Goal: Information Seeking & Learning: Learn about a topic

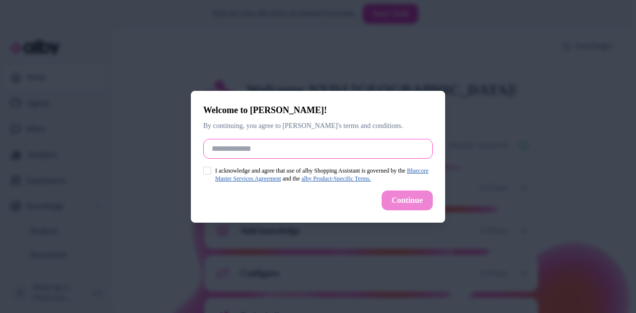
click at [269, 155] on input "Full Name" at bounding box center [317, 149] width 229 height 20
type input "*******"
click at [209, 169] on button "I acknowledge and agree that use of alby Shopping Assistant is governed by the …" at bounding box center [207, 171] width 8 height 8
click at [391, 202] on button "Continue" at bounding box center [406, 201] width 51 height 20
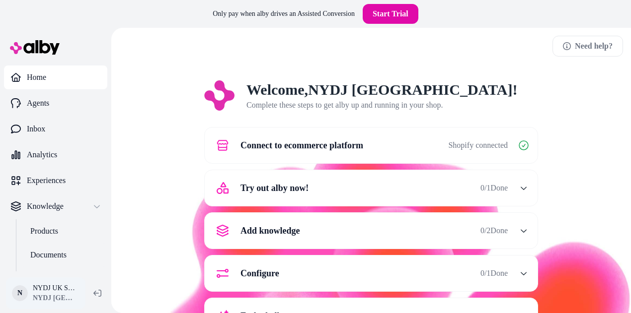
click at [46, 286] on html "Only pay when alby drives an Assisted Conversion Start Trial Home Agents Inbox …" at bounding box center [315, 170] width 631 height 341
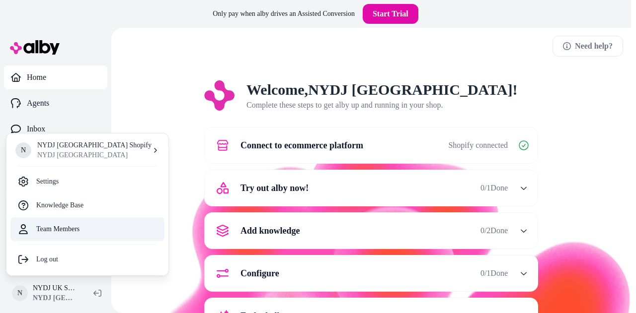
click at [64, 227] on link "Team Members" at bounding box center [87, 229] width 154 height 24
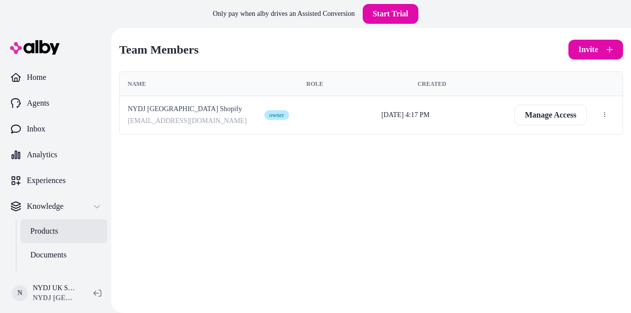
click at [45, 227] on p "Products" at bounding box center [44, 231] width 28 height 12
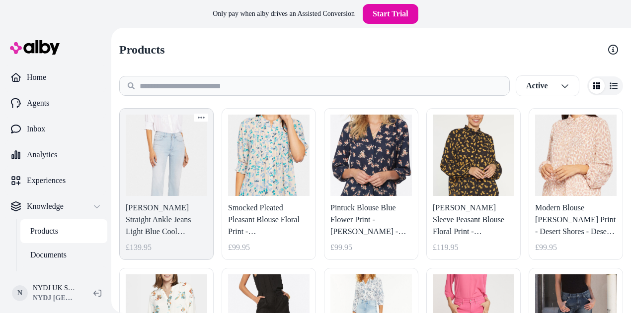
click at [147, 188] on link "[PERSON_NAME] Straight Ankle Jeans Light Blue Cool Embrace® Denim - Brightside …" at bounding box center [166, 184] width 94 height 152
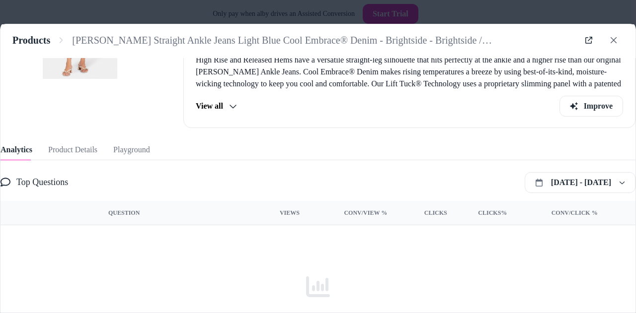
scroll to position [154, 0]
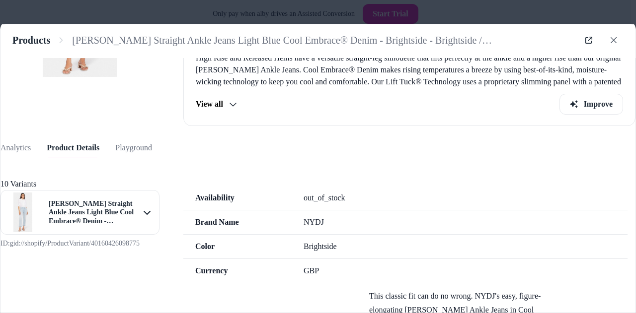
click at [92, 150] on button "Product Details" at bounding box center [73, 148] width 53 height 20
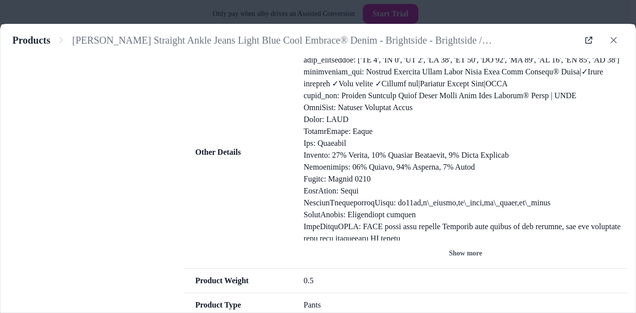
scroll to position [703, 0]
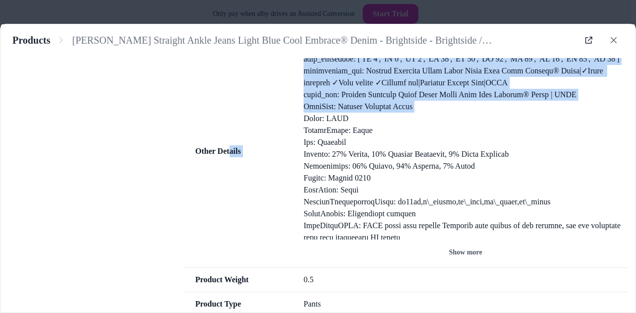
drag, startPoint x: 230, startPoint y: 141, endPoint x: 294, endPoint y: 153, distance: 64.8
click at [294, 153] on div "Other Details Show more" at bounding box center [405, 151] width 444 height 233
click at [287, 157] on span "Other Details" at bounding box center [237, 151] width 108 height 12
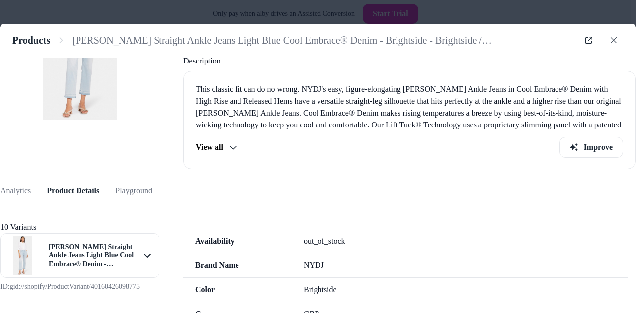
scroll to position [107, 0]
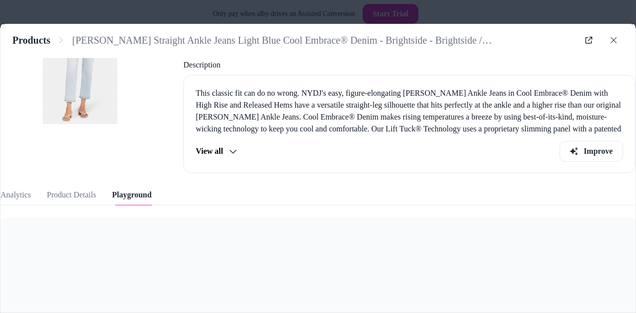
click at [131, 193] on button "Playground" at bounding box center [132, 195] width 40 height 20
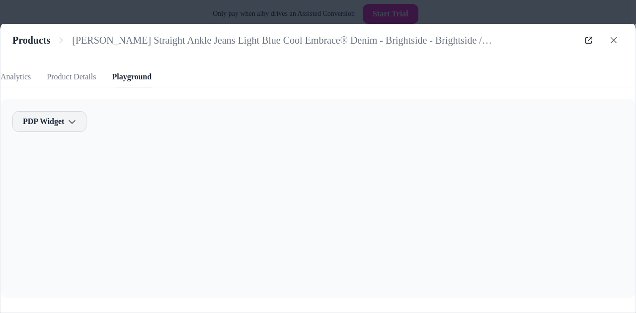
click at [71, 122] on body "Only pay when alby drives an Assisted Conversion Start Trial Home Agents Inbox …" at bounding box center [315, 170] width 631 height 341
click at [71, 122] on div at bounding box center [318, 156] width 636 height 313
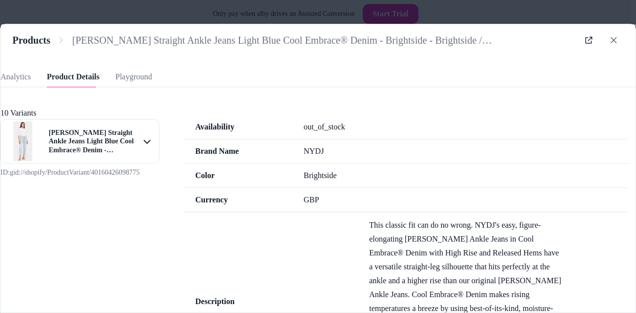
click at [68, 78] on button "Product Details" at bounding box center [73, 77] width 53 height 20
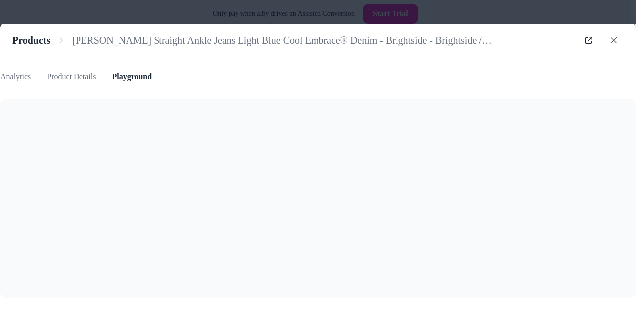
click at [140, 82] on button "Playground" at bounding box center [132, 77] width 40 height 20
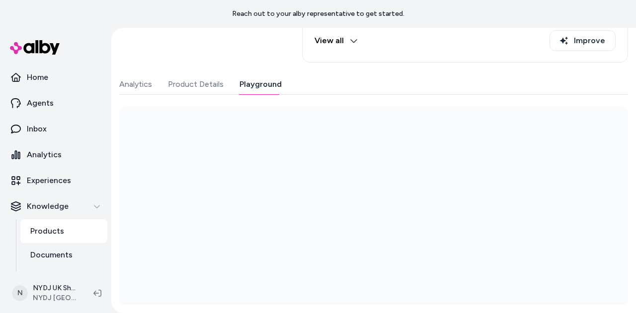
click at [258, 71] on div "Last updated [DATE] Product ID: gid://shopify/Product/6873845858391 [PERSON_NAM…" at bounding box center [373, 71] width 508 height 470
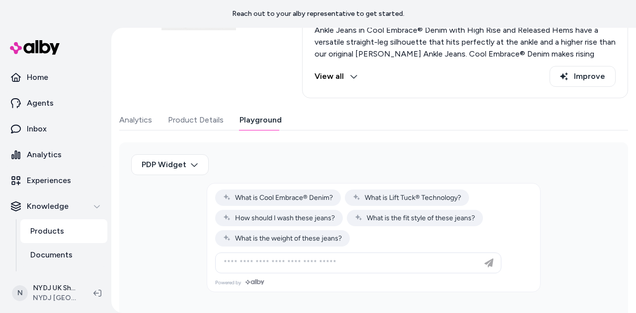
scroll to position [198, 0]
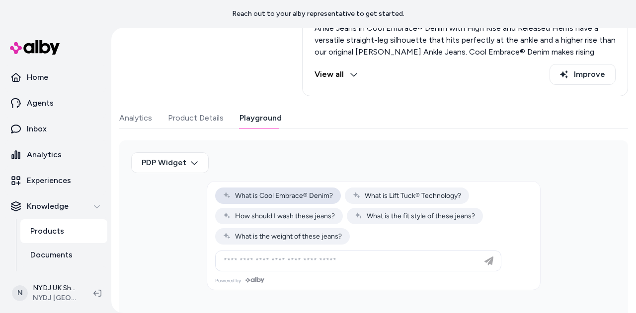
click at [279, 192] on span "What is Cool Embrace® Denim?" at bounding box center [278, 196] width 110 height 8
type input "**********"
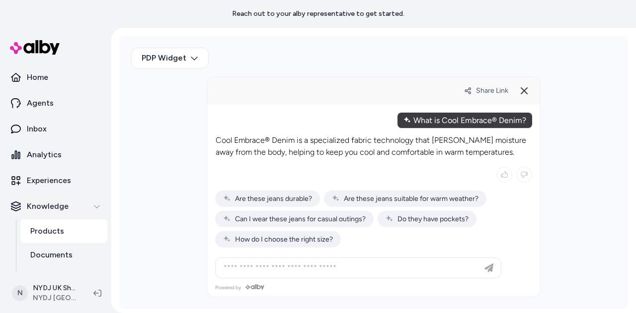
scroll to position [304, 0]
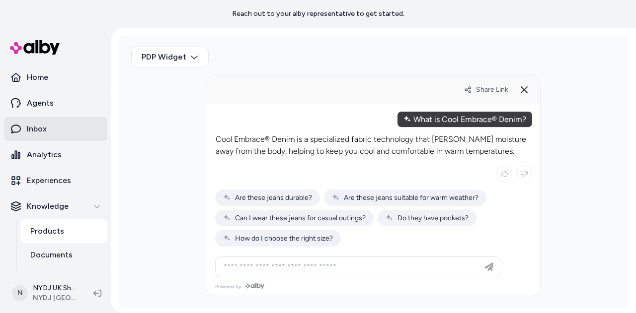
click at [49, 131] on link "Inbox" at bounding box center [55, 129] width 103 height 24
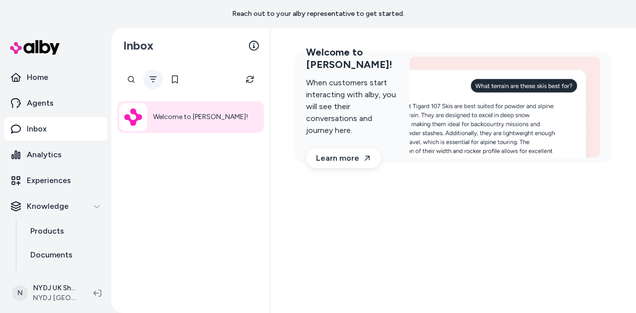
click at [150, 80] on icon "Filter" at bounding box center [153, 79] width 8 height 8
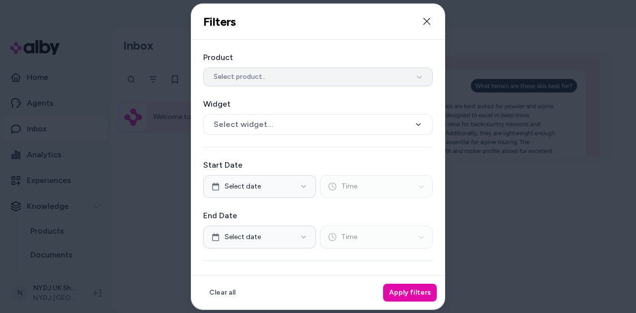
click at [264, 77] on button "Select product.." at bounding box center [317, 76] width 229 height 19
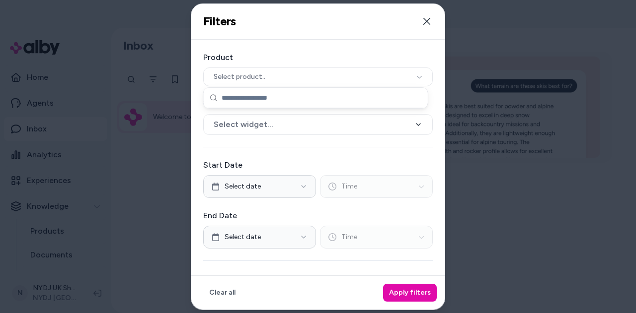
click at [302, 62] on label "Product" at bounding box center [317, 57] width 229 height 12
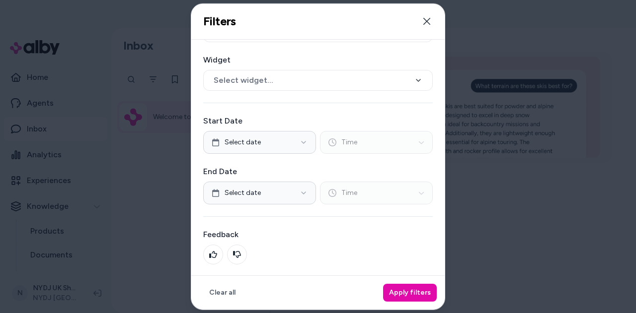
scroll to position [75, 0]
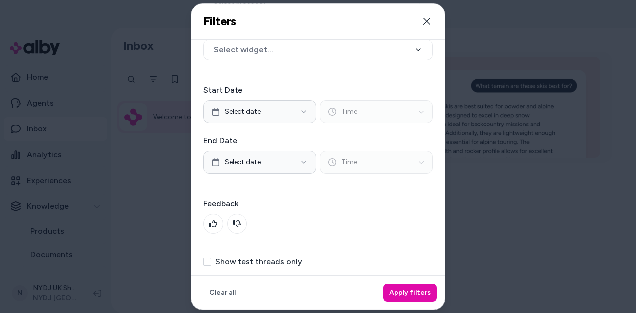
click at [210, 260] on button "Show test threads only" at bounding box center [207, 262] width 8 height 8
click at [421, 290] on button "Apply filters" at bounding box center [410, 293] width 54 height 18
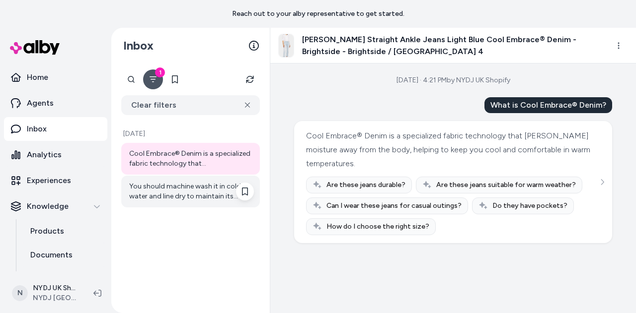
click at [166, 183] on div "You should machine wash it in cold water and line dry to maintain its quality." at bounding box center [191, 192] width 125 height 20
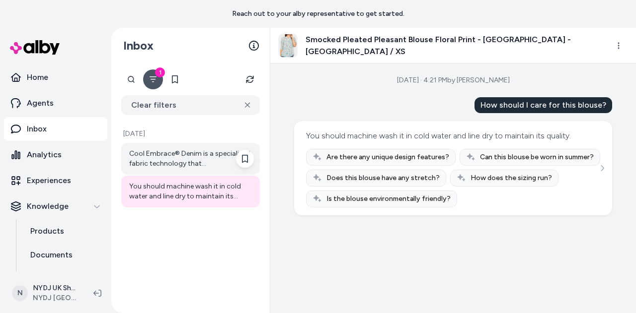
click at [164, 158] on div "Cool Embrace® Denim is a specialized fabric technology that wicks moisture away…" at bounding box center [191, 159] width 125 height 20
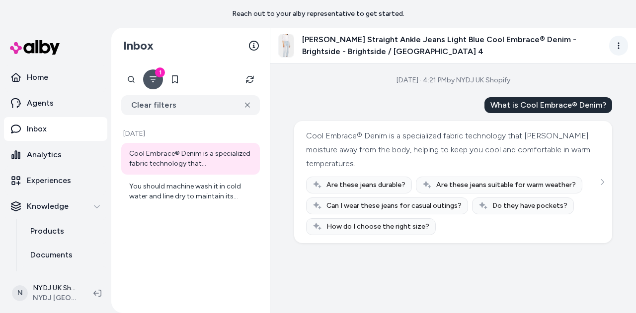
click at [621, 44] on html "Reach out to your alby representative to get started. Home Agents Inbox Analyti…" at bounding box center [318, 156] width 636 height 313
drag, startPoint x: 621, startPoint y: 44, endPoint x: 634, endPoint y: 90, distance: 47.9
click at [634, 90] on div "Sep 18, 2025 · 4:21 PM by NYDJ UK Shopify What is Cool Embrace® Denim? Cool Emb…" at bounding box center [452, 189] width 365 height 250
click at [602, 179] on icon "See more" at bounding box center [601, 182] width 7 height 7
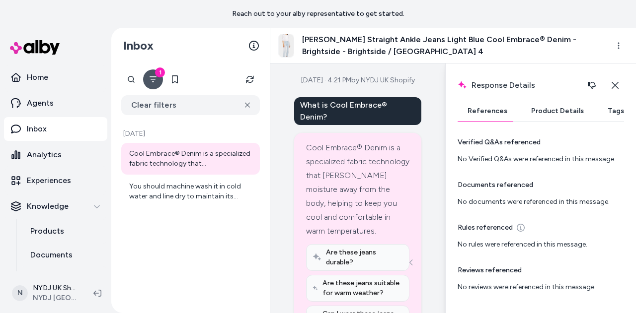
scroll to position [43, 0]
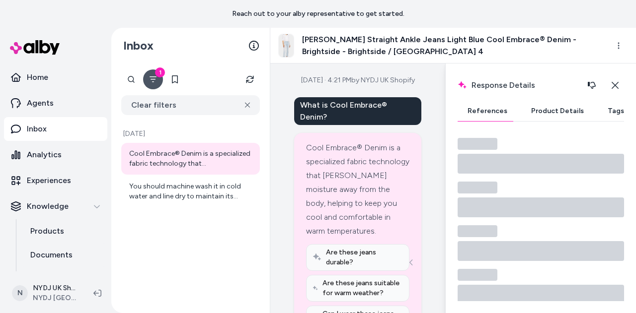
click at [540, 114] on button "Product Details" at bounding box center [557, 111] width 72 height 20
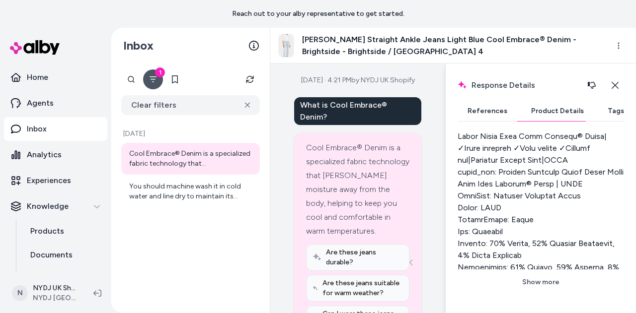
scroll to position [653, 0]
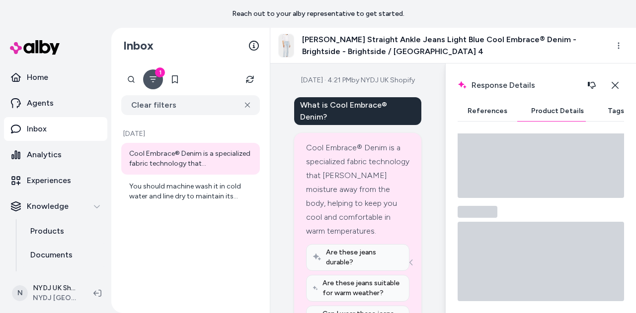
click at [603, 117] on button "Tags" at bounding box center [615, 111] width 36 height 20
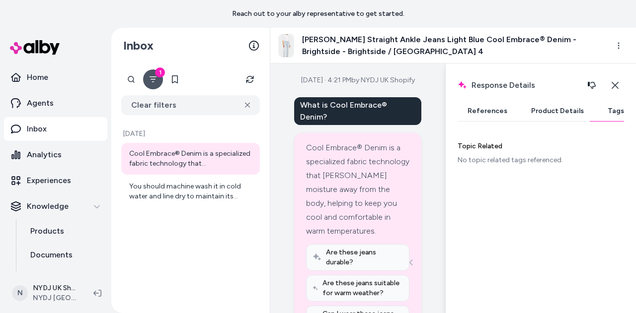
scroll to position [4, 0]
click at [494, 111] on button "References" at bounding box center [487, 111] width 60 height 20
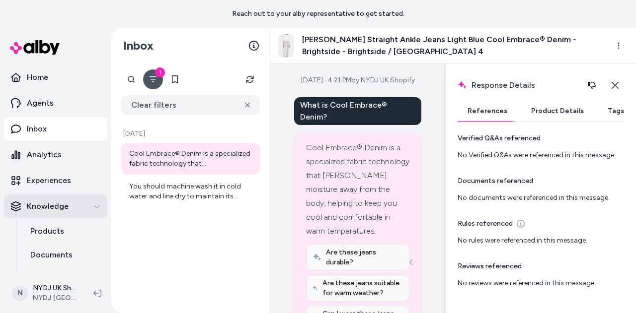
click at [93, 208] on icon "button" at bounding box center [96, 206] width 7 height 7
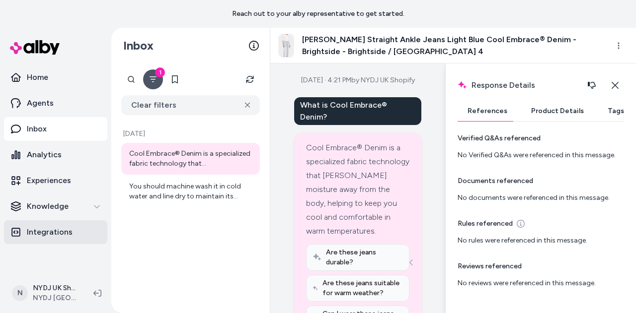
click at [74, 237] on link "Integrations" at bounding box center [55, 232] width 103 height 24
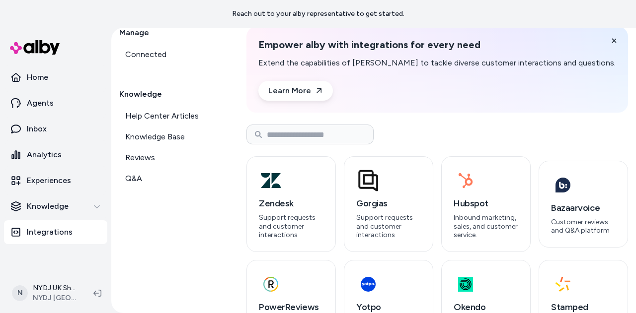
scroll to position [120, 0]
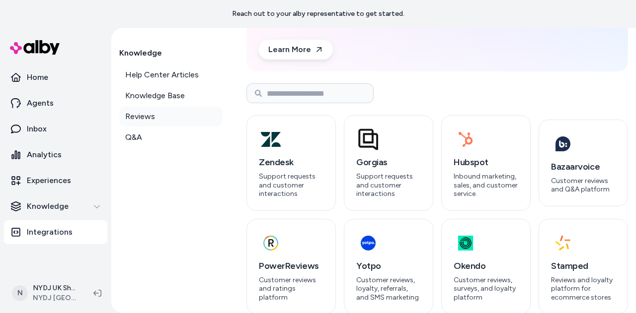
click at [146, 117] on span "Reviews" at bounding box center [140, 117] width 30 height 12
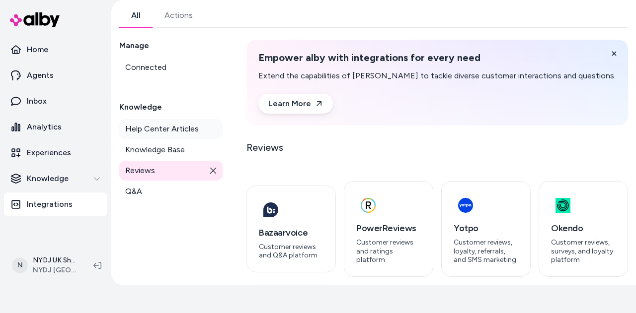
scroll to position [38, 0]
click at [162, 148] on span "Knowledge Base" at bounding box center [155, 150] width 60 height 12
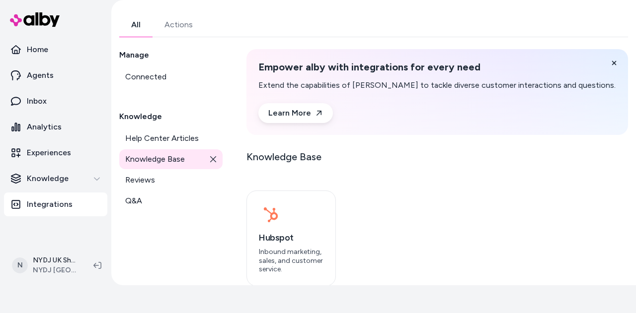
scroll to position [28, 0]
click at [168, 142] on span "Help Center Articles" at bounding box center [161, 139] width 73 height 12
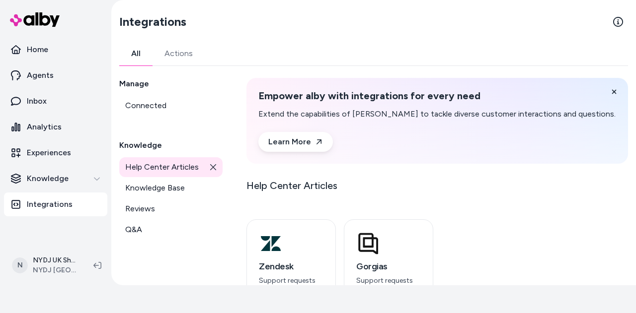
scroll to position [29, 0]
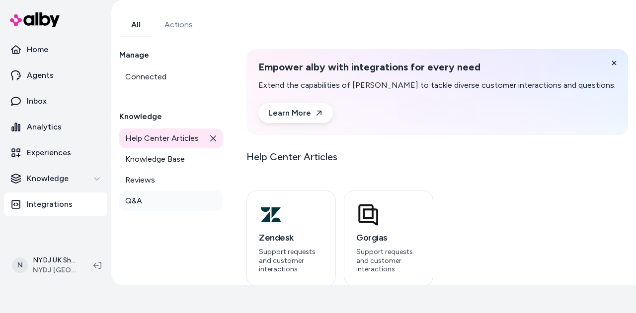
click at [144, 201] on link "Q&A" at bounding box center [170, 201] width 103 height 20
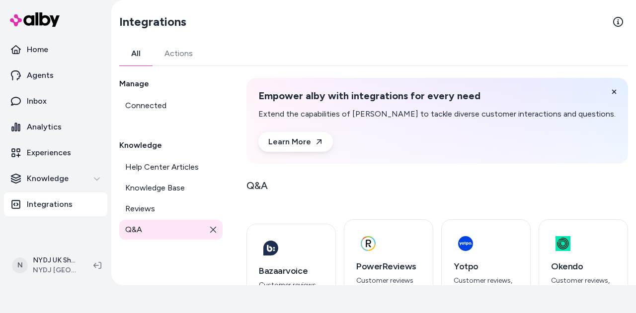
scroll to position [29, 0]
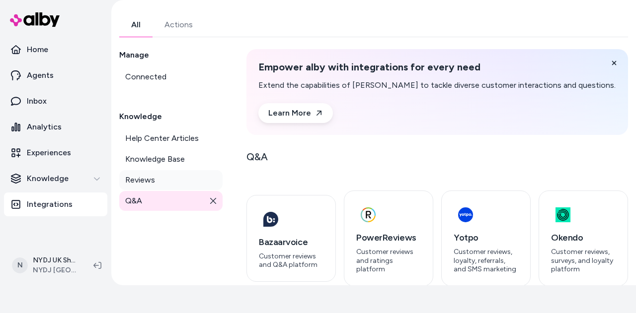
click at [159, 187] on link "Reviews" at bounding box center [170, 180] width 103 height 20
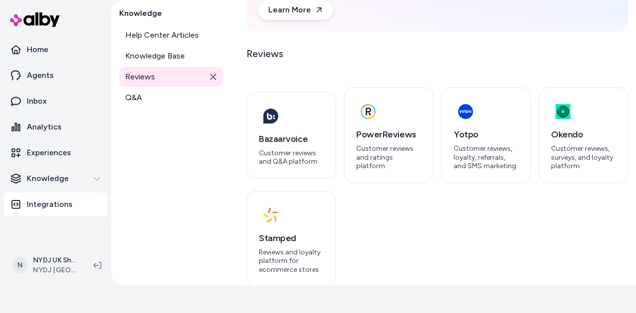
scroll to position [50, 0]
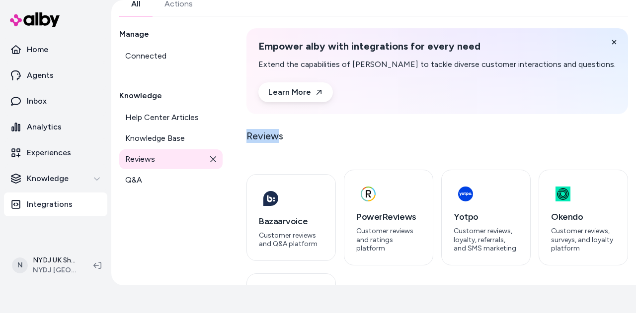
drag, startPoint x: 243, startPoint y: 136, endPoint x: 279, endPoint y: 137, distance: 35.8
click at [279, 137] on div "Manage Connected Knowledge Help Center Articles Knowledge Base Reviews Q&A Empo…" at bounding box center [373, 198] width 508 height 341
click at [279, 137] on p "Reviews" at bounding box center [264, 136] width 37 height 14
